Goal: Task Accomplishment & Management: Manage account settings

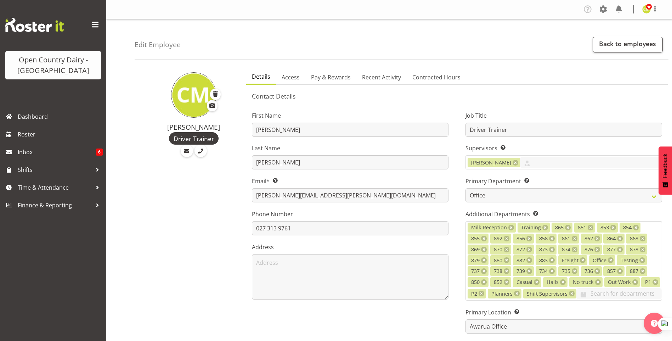
select select "699"
select select "990"
click at [29, 132] on span "Roster" at bounding box center [60, 134] width 85 height 11
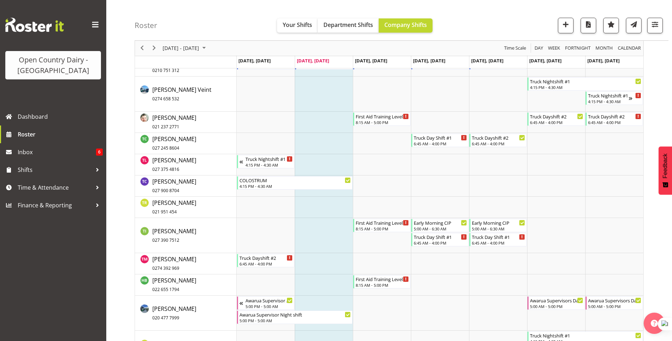
scroll to position [3788, 0]
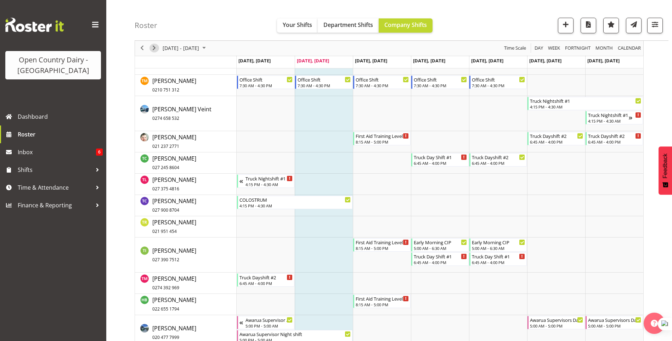
click at [153, 49] on span "Next" at bounding box center [154, 48] width 8 height 9
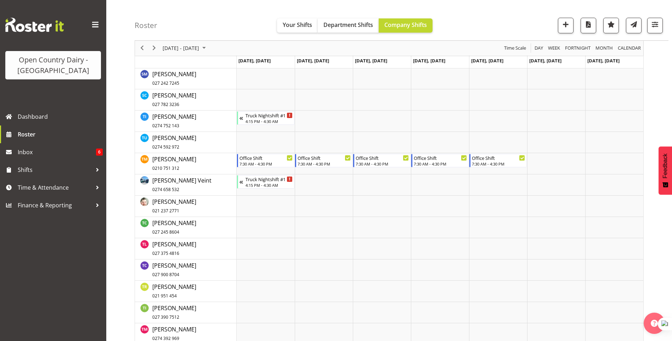
scroll to position [3013, 0]
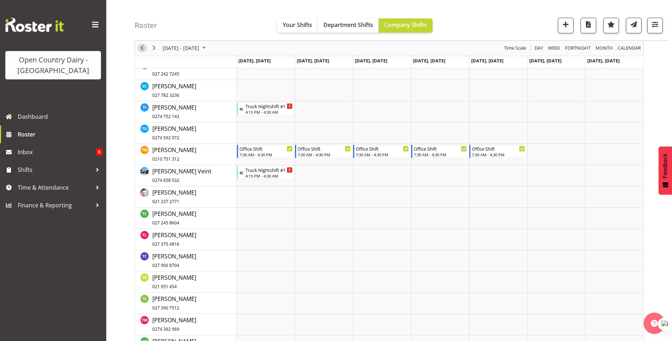
click at [142, 47] on span "Previous" at bounding box center [142, 48] width 8 height 9
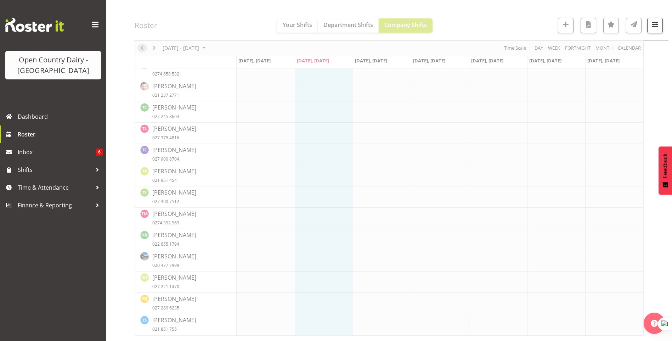
scroll to position [2781, 0]
click at [22, 151] on span "Inbox" at bounding box center [57, 152] width 78 height 11
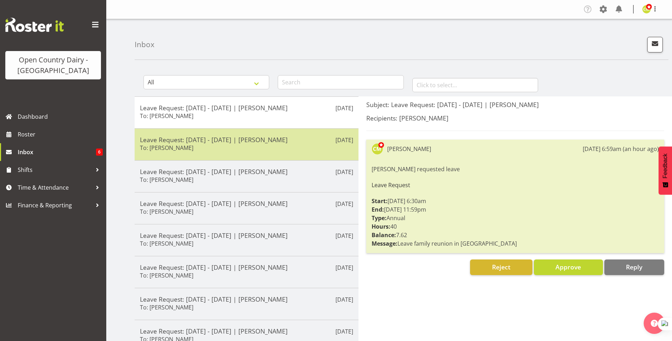
click at [305, 139] on h5 "Leave Request: [DATE] - [DATE] | [PERSON_NAME]" at bounding box center [246, 140] width 213 height 8
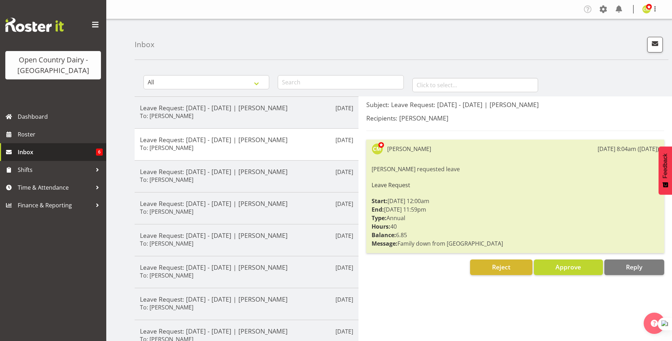
click at [22, 154] on span "Inbox" at bounding box center [57, 152] width 78 height 11
